Goal: Transaction & Acquisition: Subscribe to service/newsletter

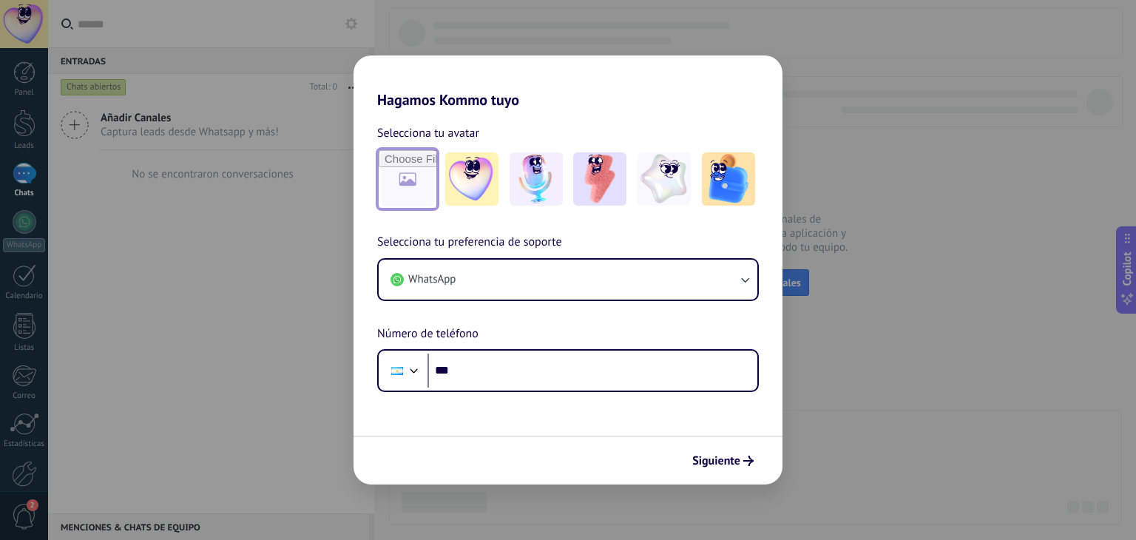
click at [411, 160] on input "file" at bounding box center [408, 179] width 58 height 58
click at [740, 194] on img at bounding box center [728, 178] width 53 height 53
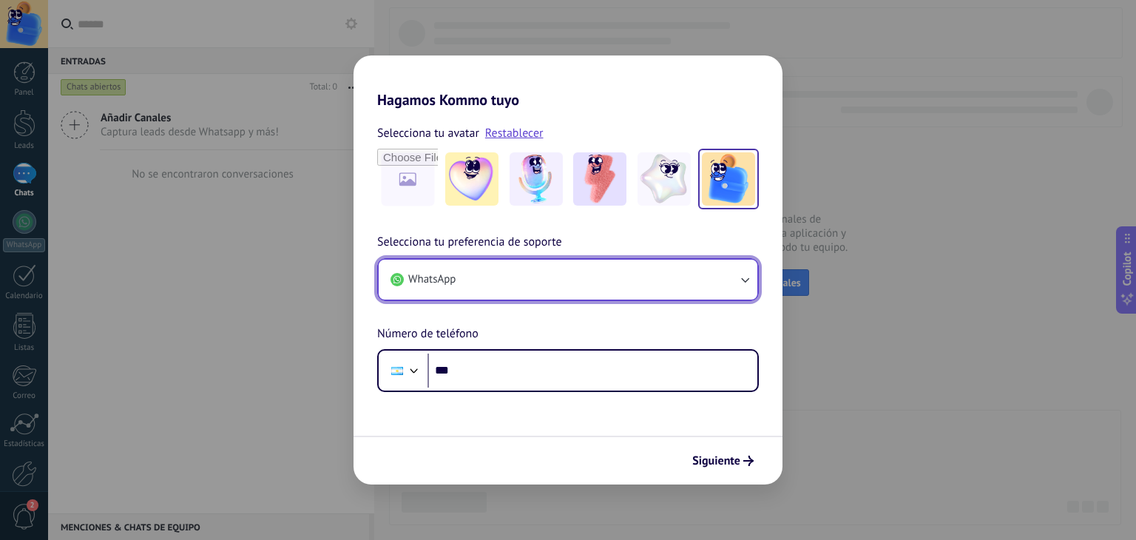
click at [698, 277] on button "WhatsApp" at bounding box center [568, 280] width 379 height 40
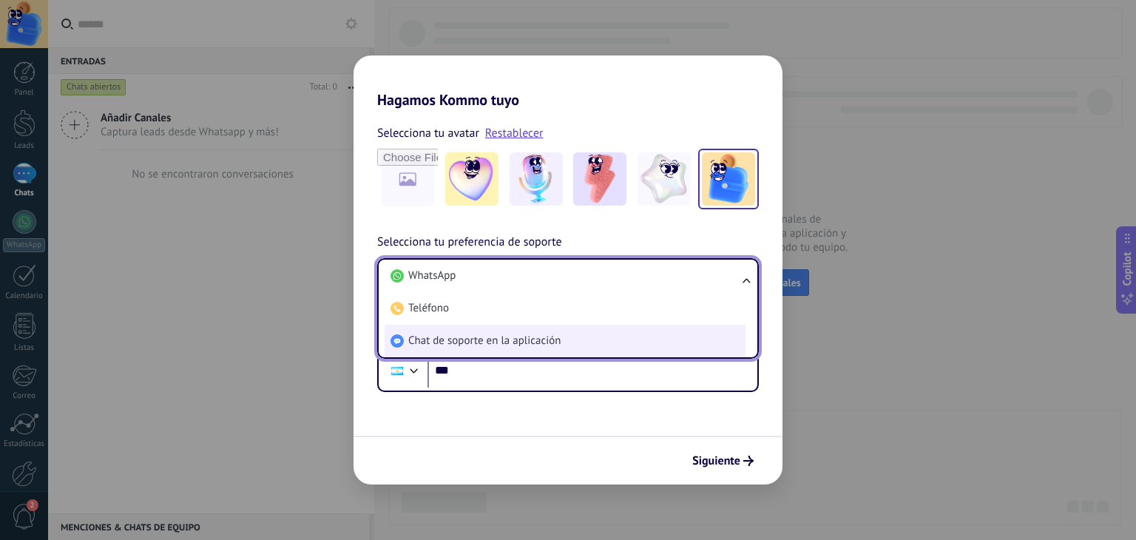
click at [683, 339] on li "Chat de soporte en la aplicación" at bounding box center [565, 341] width 361 height 33
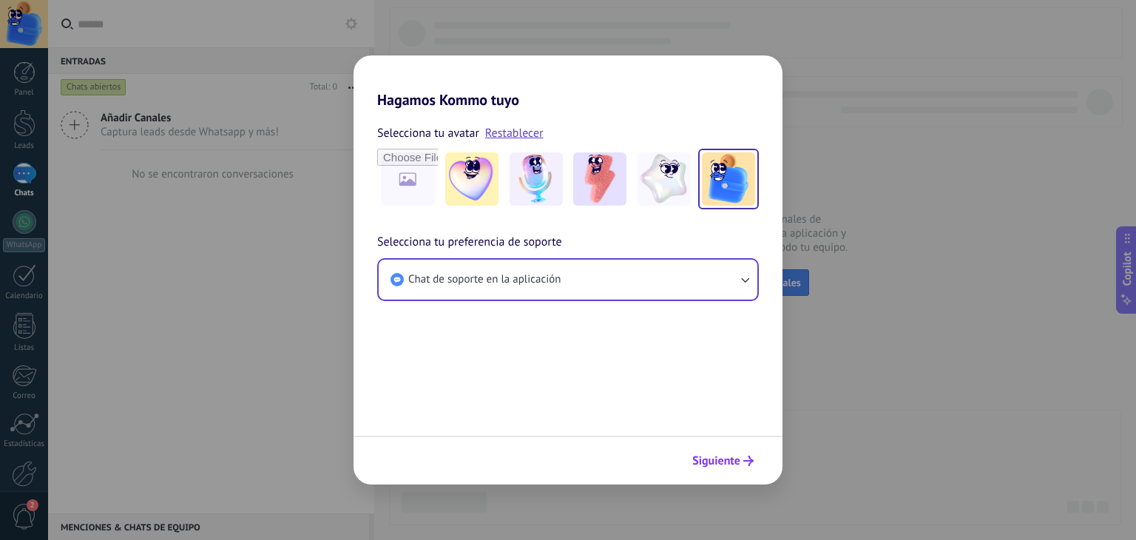
click at [748, 464] on icon "submit" at bounding box center [748, 461] width 10 height 10
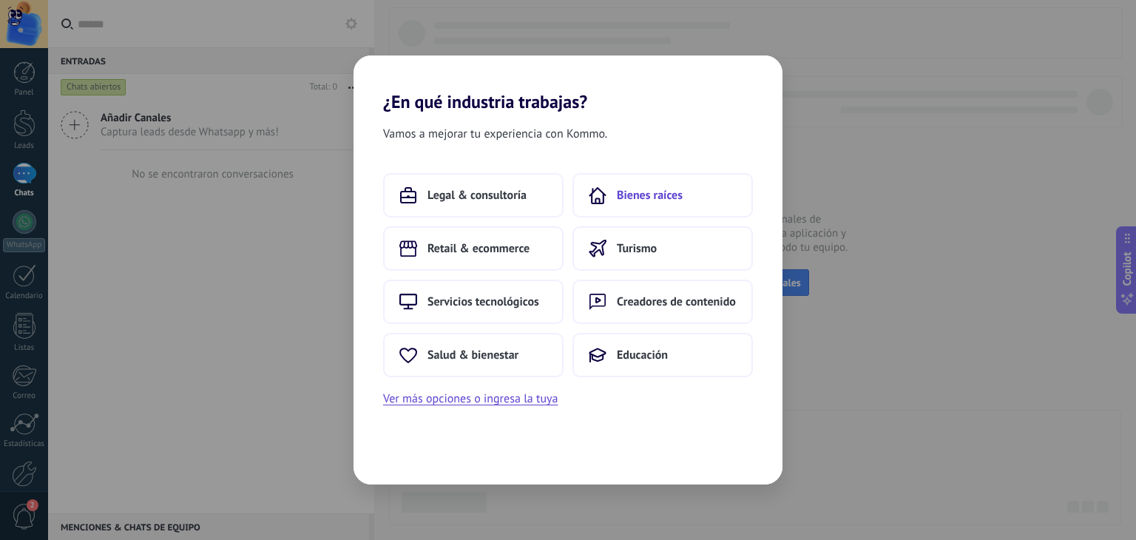
click at [660, 195] on span "Bienes raíces" at bounding box center [650, 195] width 66 height 15
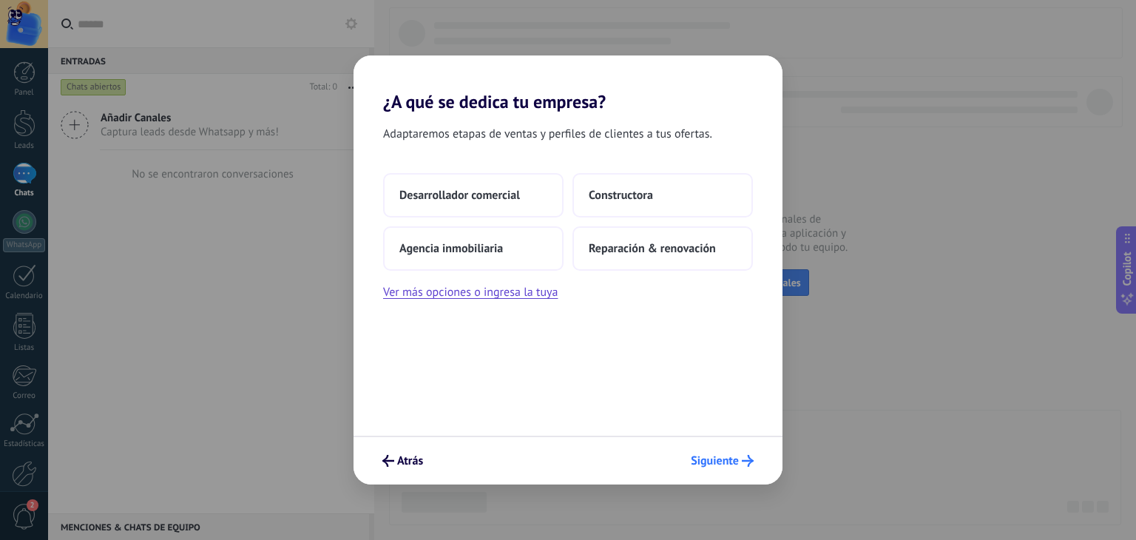
click at [711, 466] on span "Siguiente" at bounding box center [715, 461] width 48 height 10
click at [713, 450] on button "Siguiente" at bounding box center [722, 460] width 76 height 25
click at [686, 246] on span "Reparación & renovación" at bounding box center [652, 248] width 127 height 15
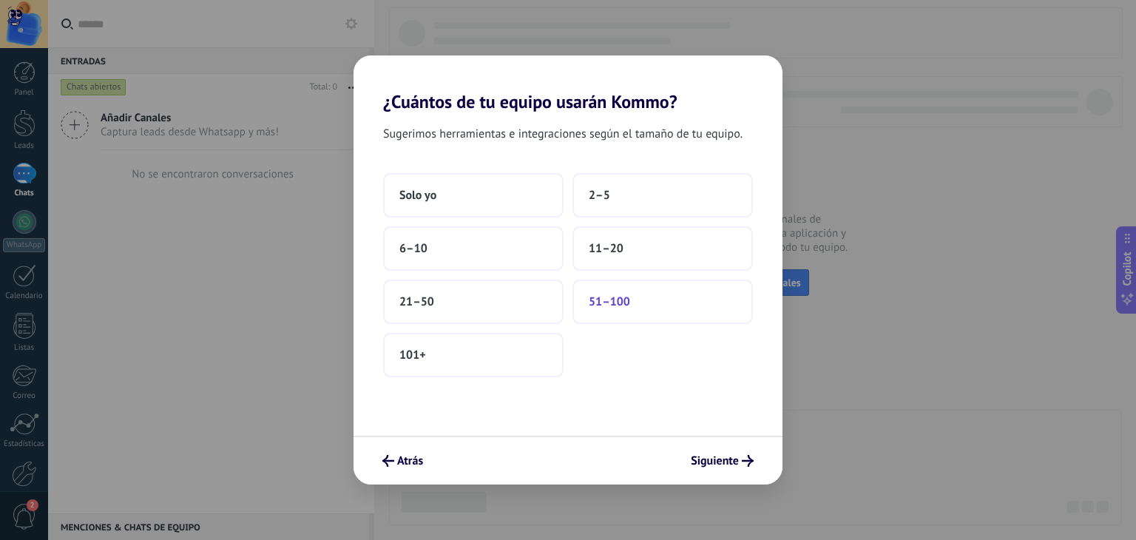
click at [674, 317] on button "51–100" at bounding box center [662, 302] width 180 height 44
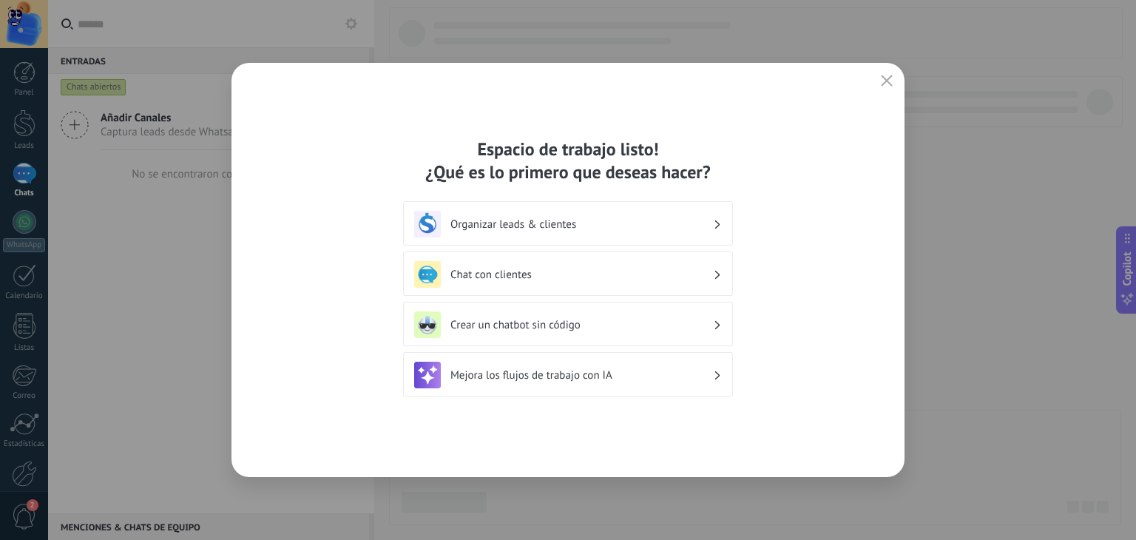
click at [697, 409] on div "Espacio de trabajo listo! ¿Qué es lo primero que deseas hacer? Organizar leads …" at bounding box center [567, 270] width 673 height 414
click at [887, 87] on span "button" at bounding box center [887, 81] width 12 height 13
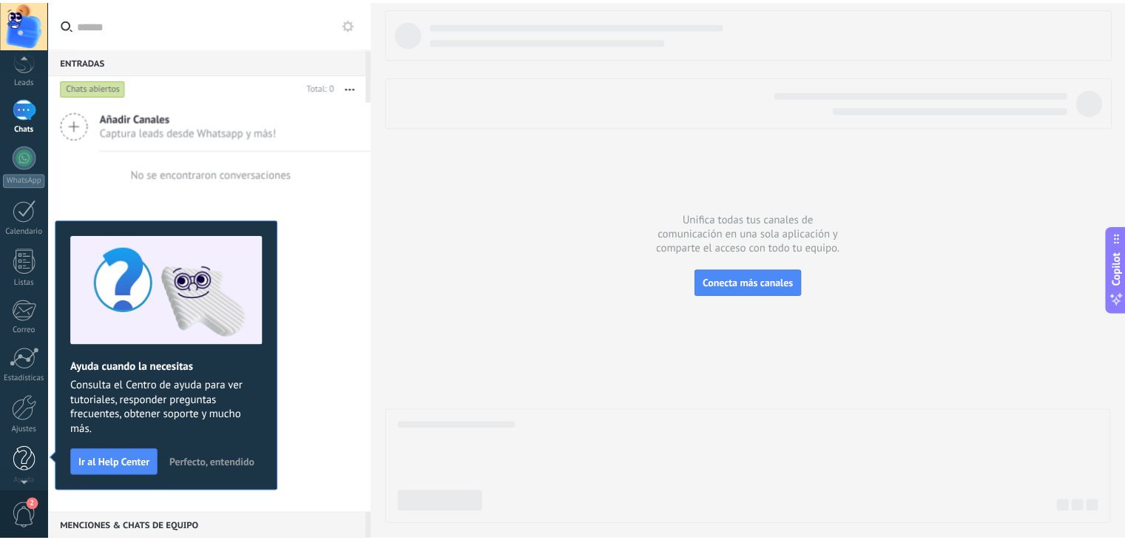
scroll to position [75, 0]
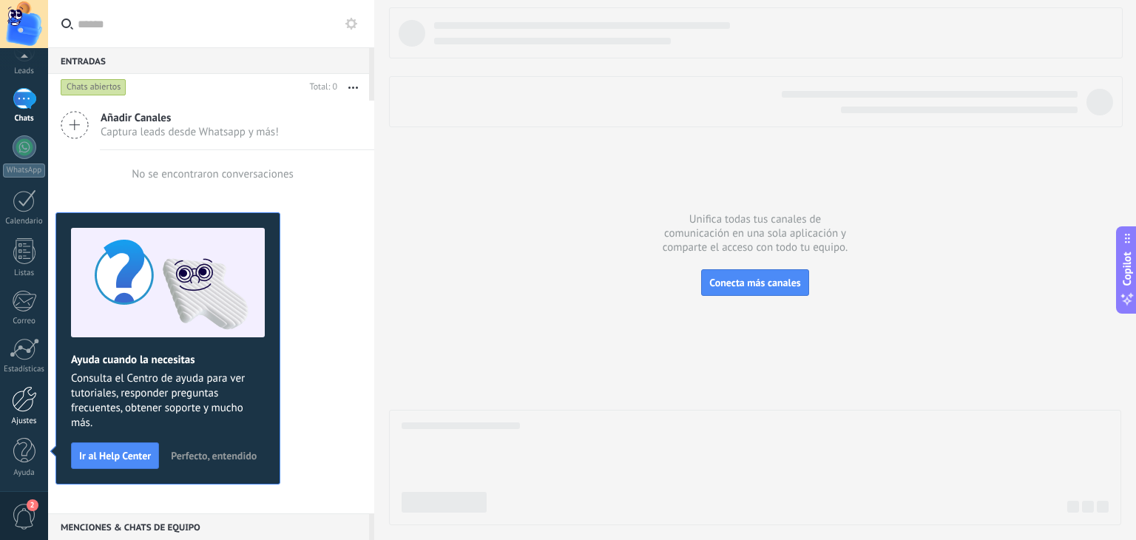
click at [12, 409] on div at bounding box center [24, 399] width 25 height 26
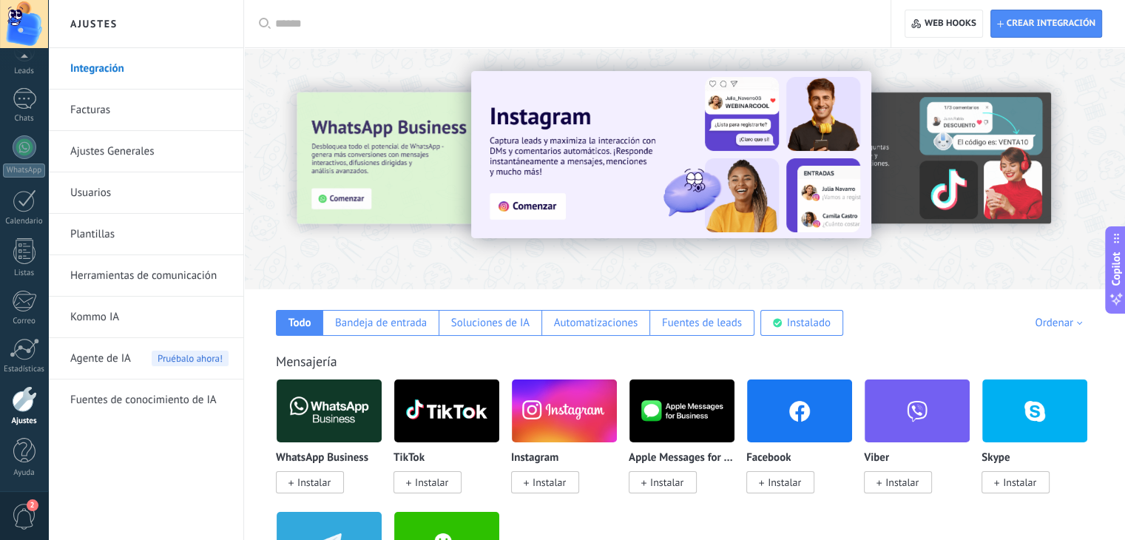
click at [311, 476] on span "Instalar" at bounding box center [313, 482] width 33 height 13
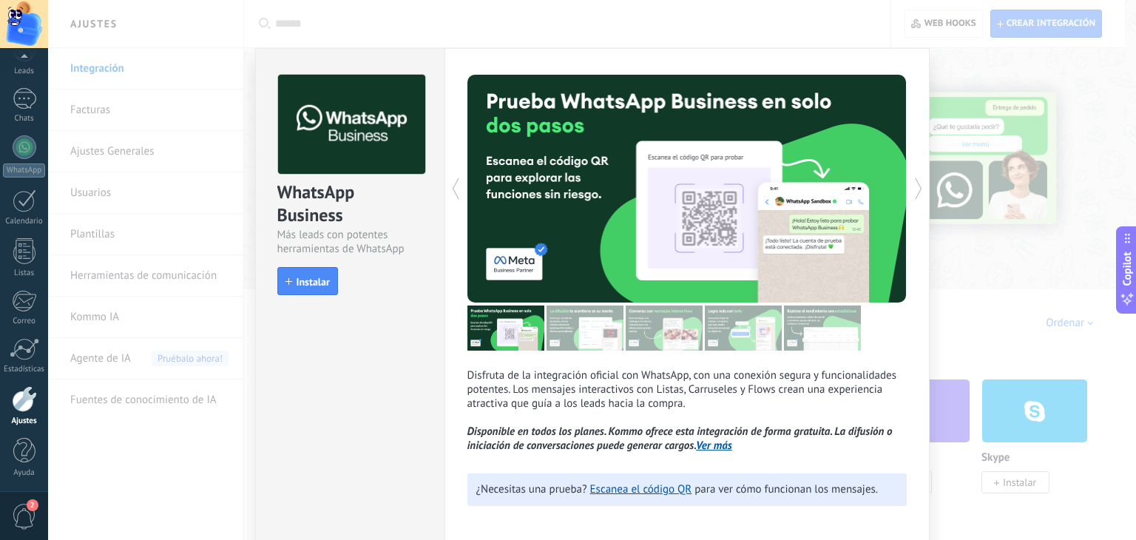
click at [152, 412] on div "WhatsApp Business Más leads con potentes herramientas de WhatsApp install Insta…" at bounding box center [592, 270] width 1088 height 540
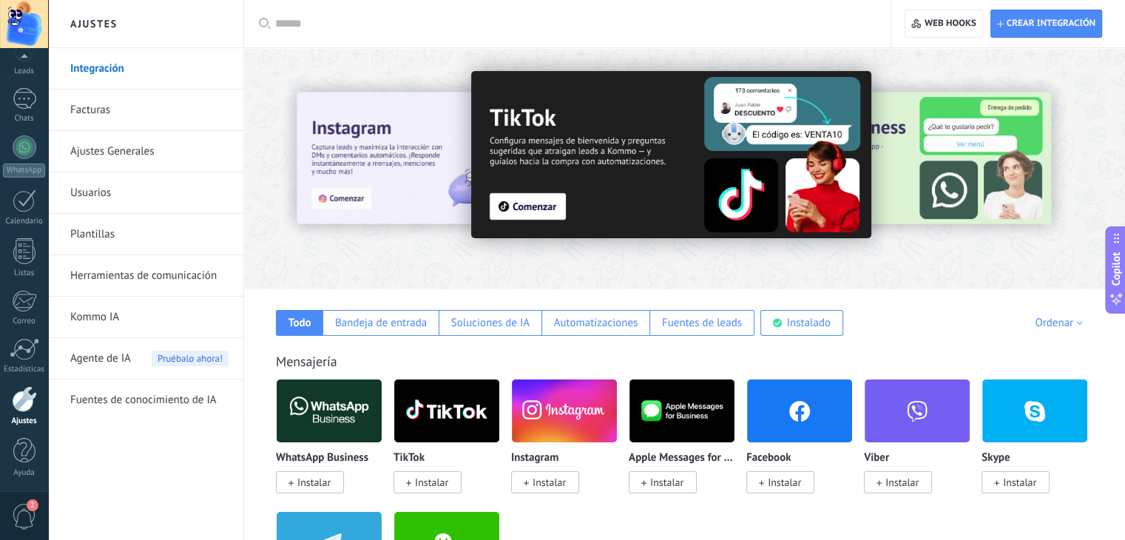
click at [135, 111] on link "Facturas" at bounding box center [149, 109] width 158 height 41
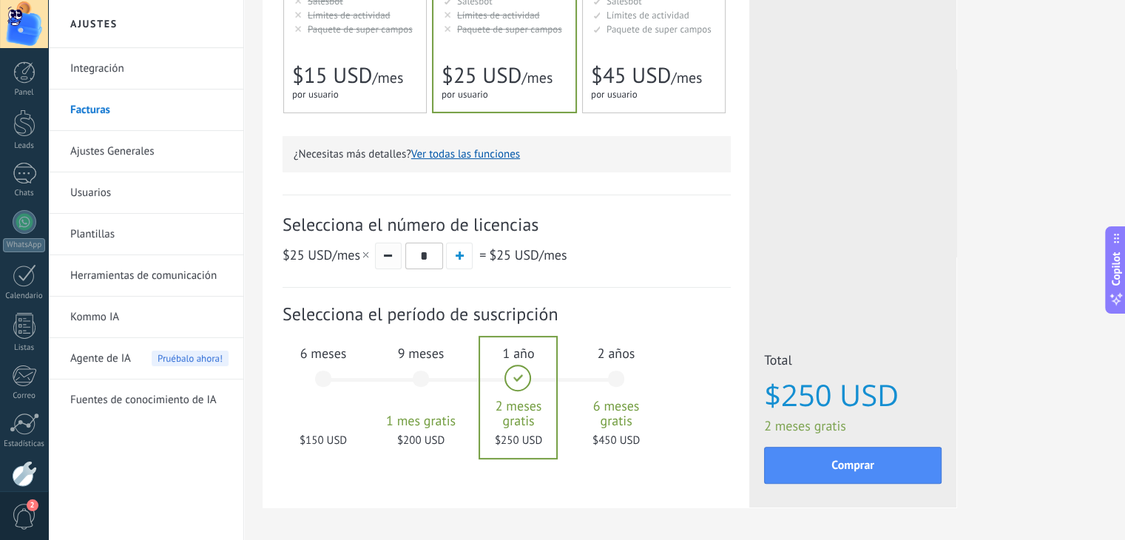
scroll to position [370, 0]
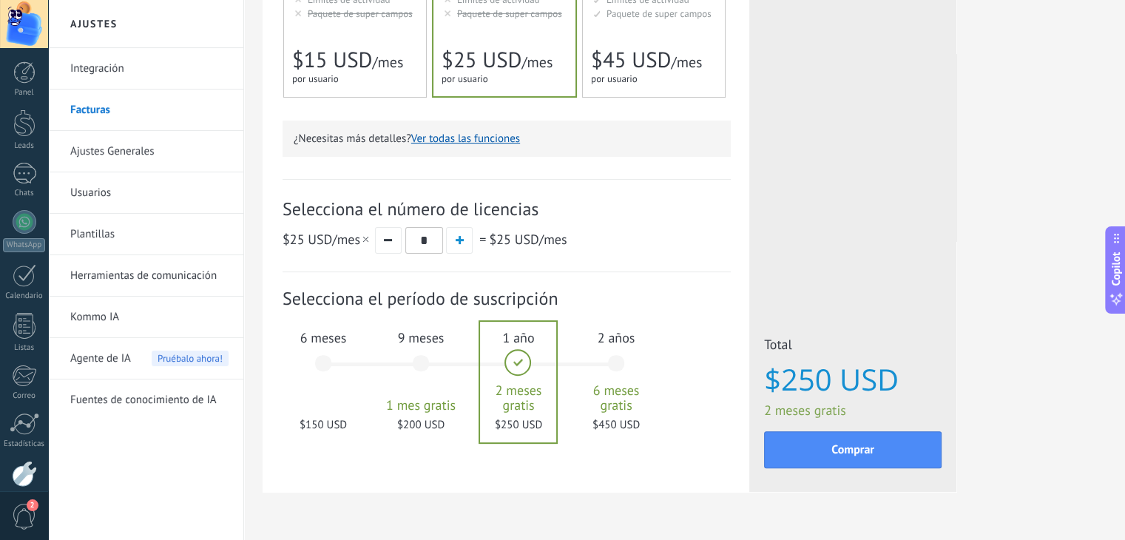
click at [325, 366] on div "6 meses $150 USD" at bounding box center [323, 370] width 80 height 104
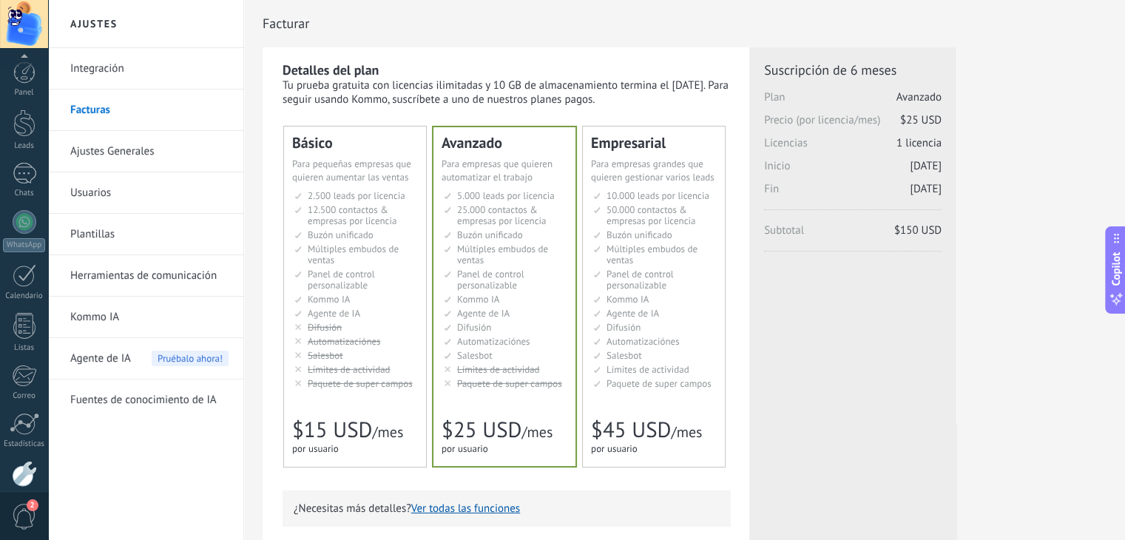
scroll to position [75, 0]
click at [13, 12] on div at bounding box center [24, 24] width 48 height 48
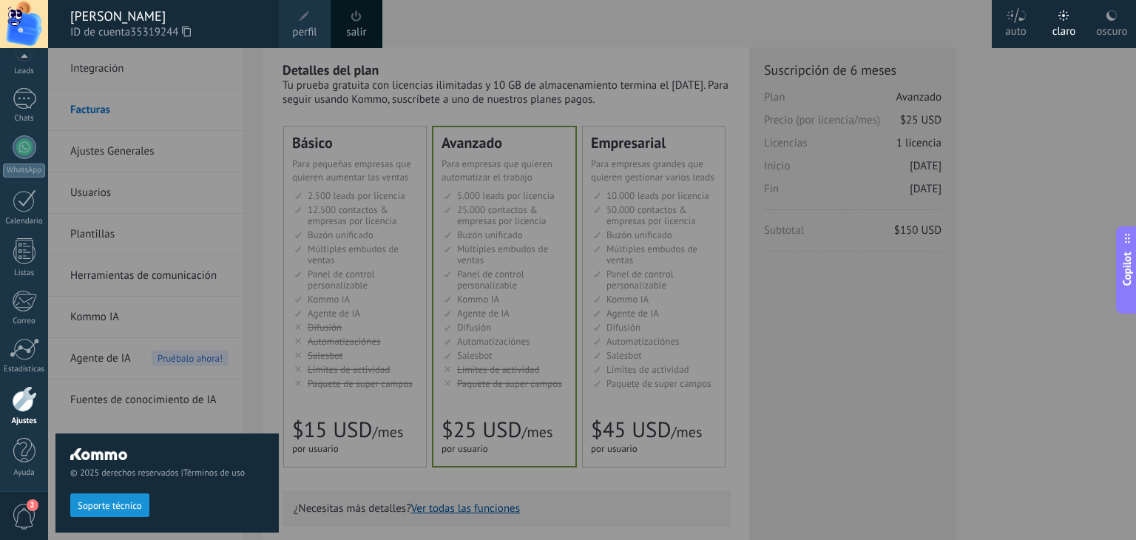
click at [362, 34] on link "salir" at bounding box center [356, 32] width 20 height 16
